Goal: Information Seeking & Learning: Learn about a topic

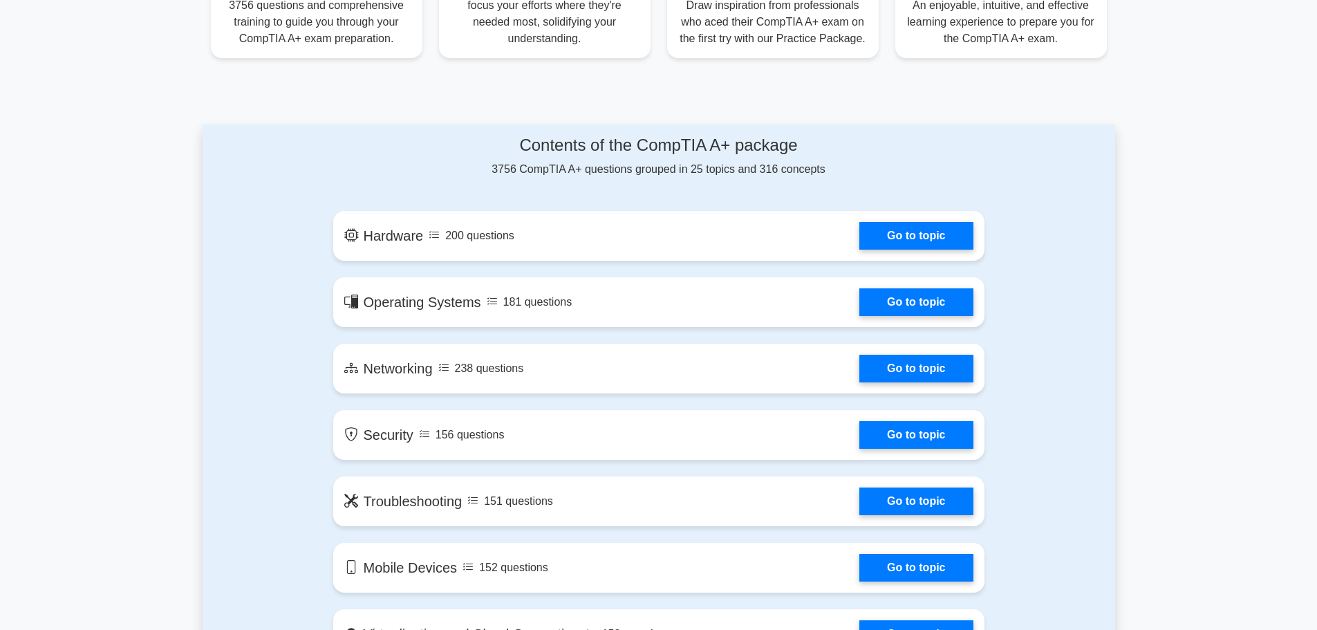
scroll to position [664, 0]
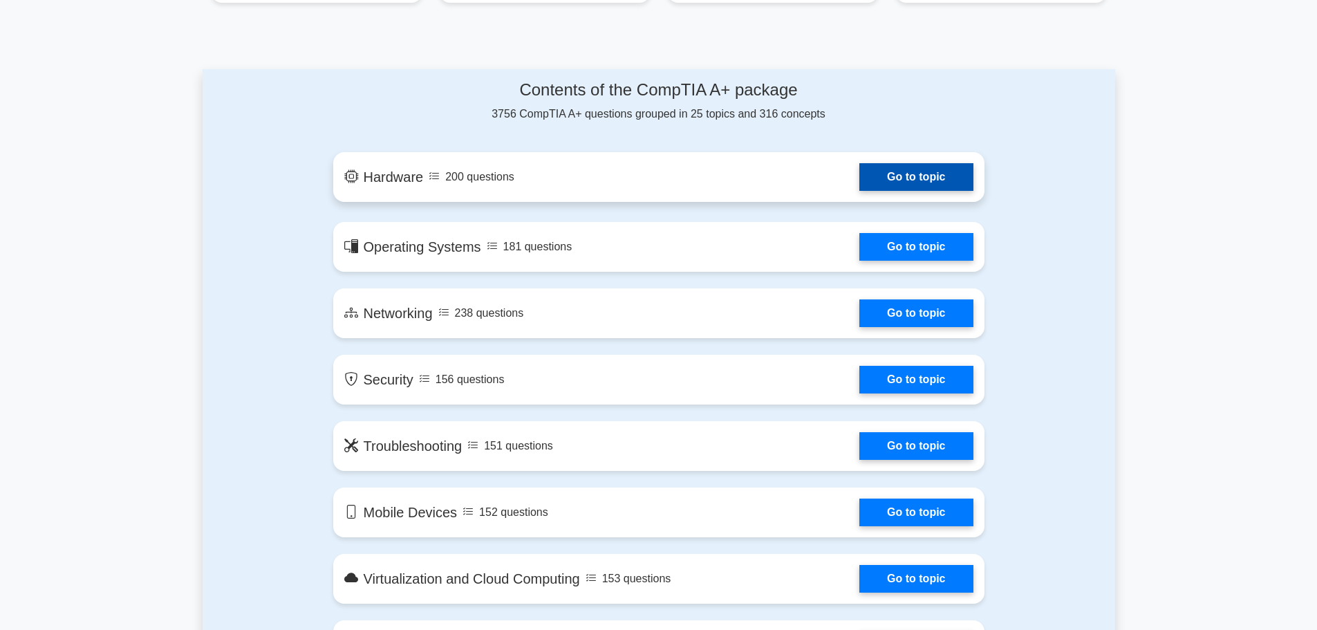
click at [888, 167] on link "Go to topic" at bounding box center [915, 177] width 113 height 28
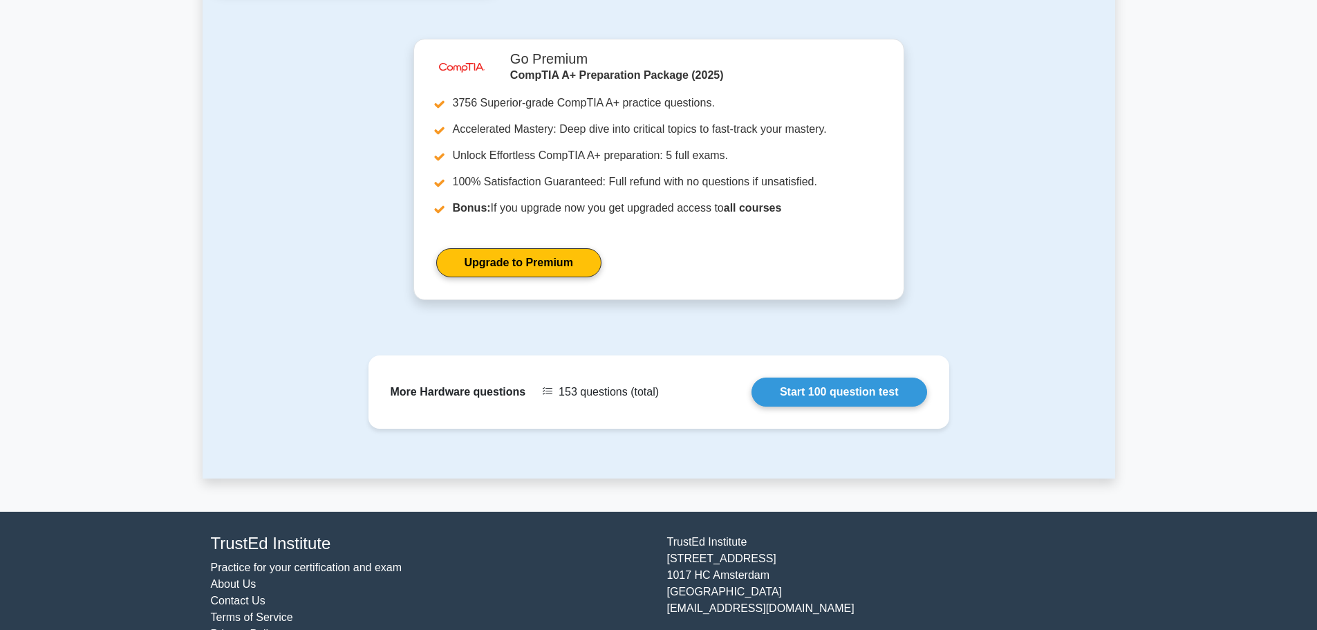
scroll to position [1355, 0]
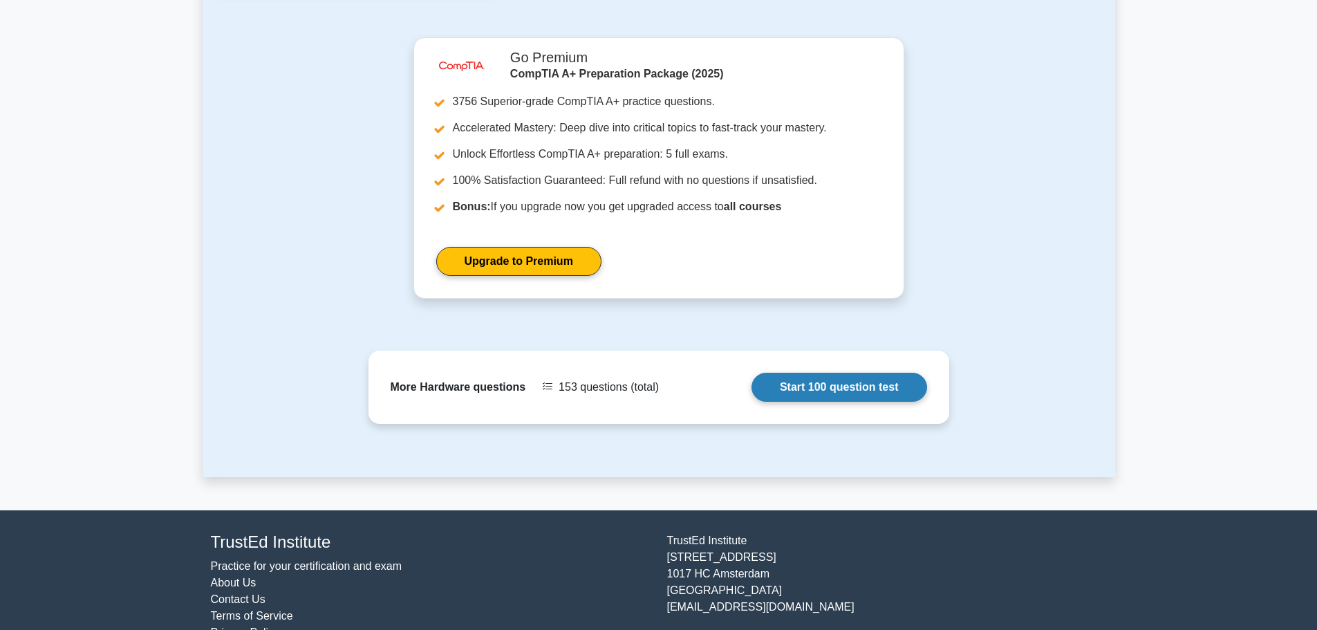
click at [751, 373] on link "Start 100 question test" at bounding box center [839, 387] width 176 height 29
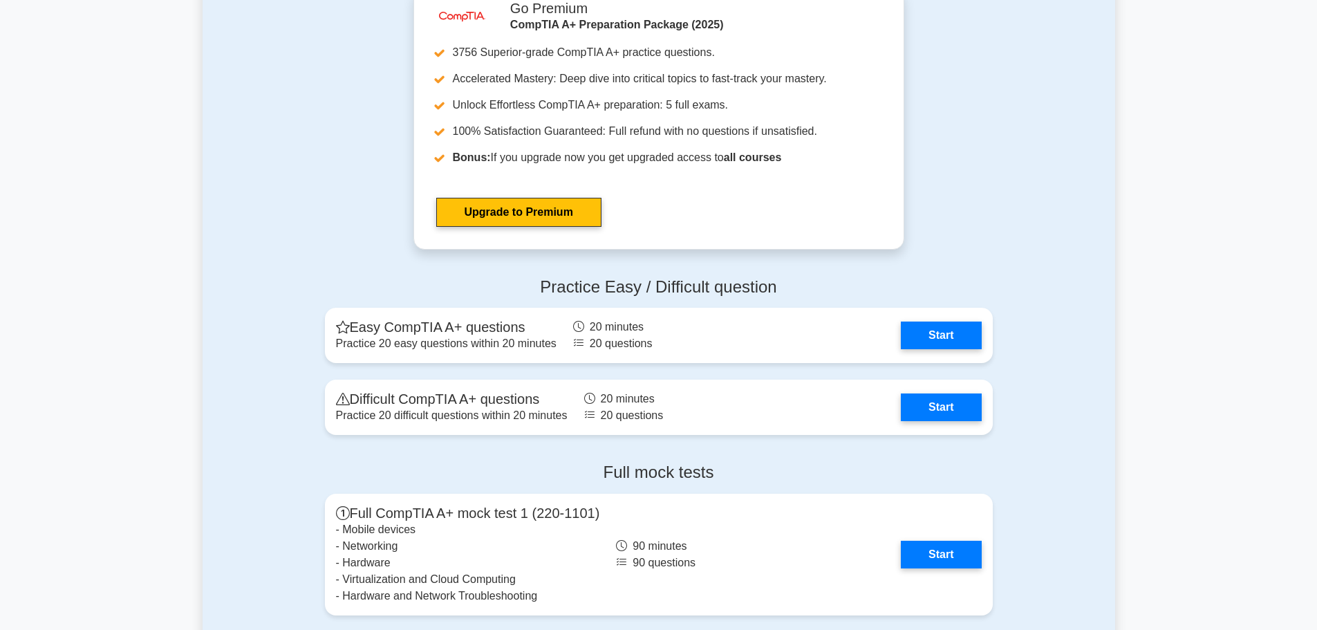
scroll to position [2516, 0]
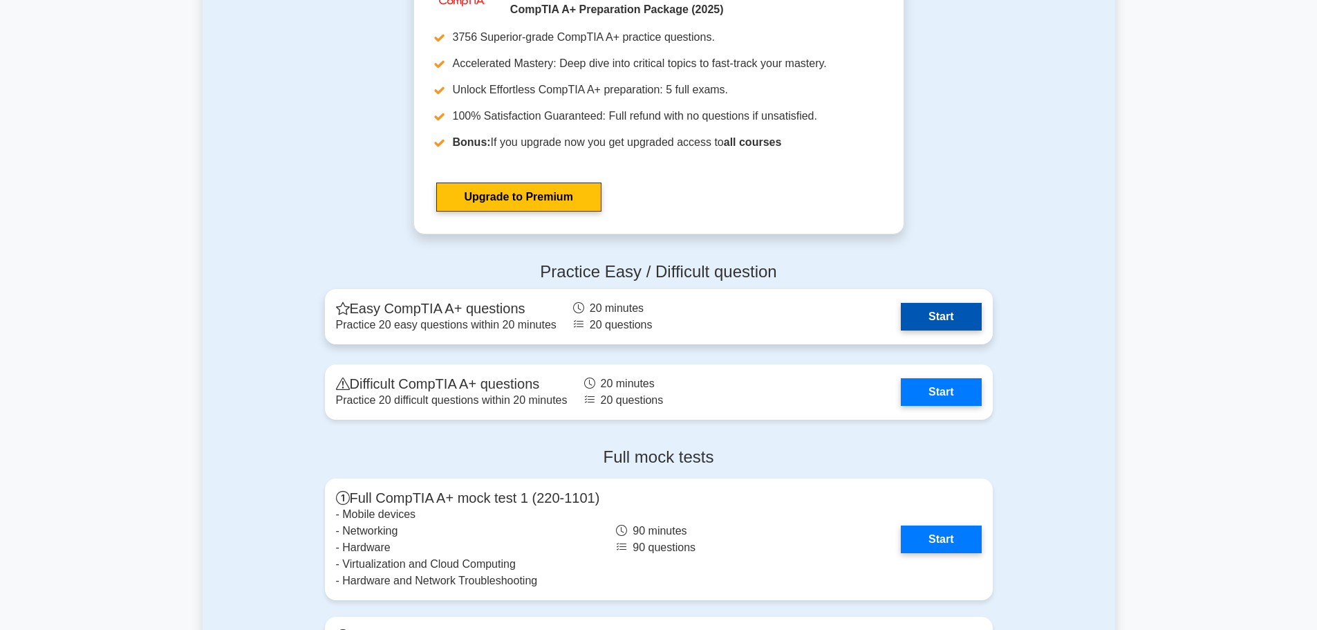
click at [901, 330] on link "Start" at bounding box center [941, 317] width 80 height 28
